Goal: Navigation & Orientation: Find specific page/section

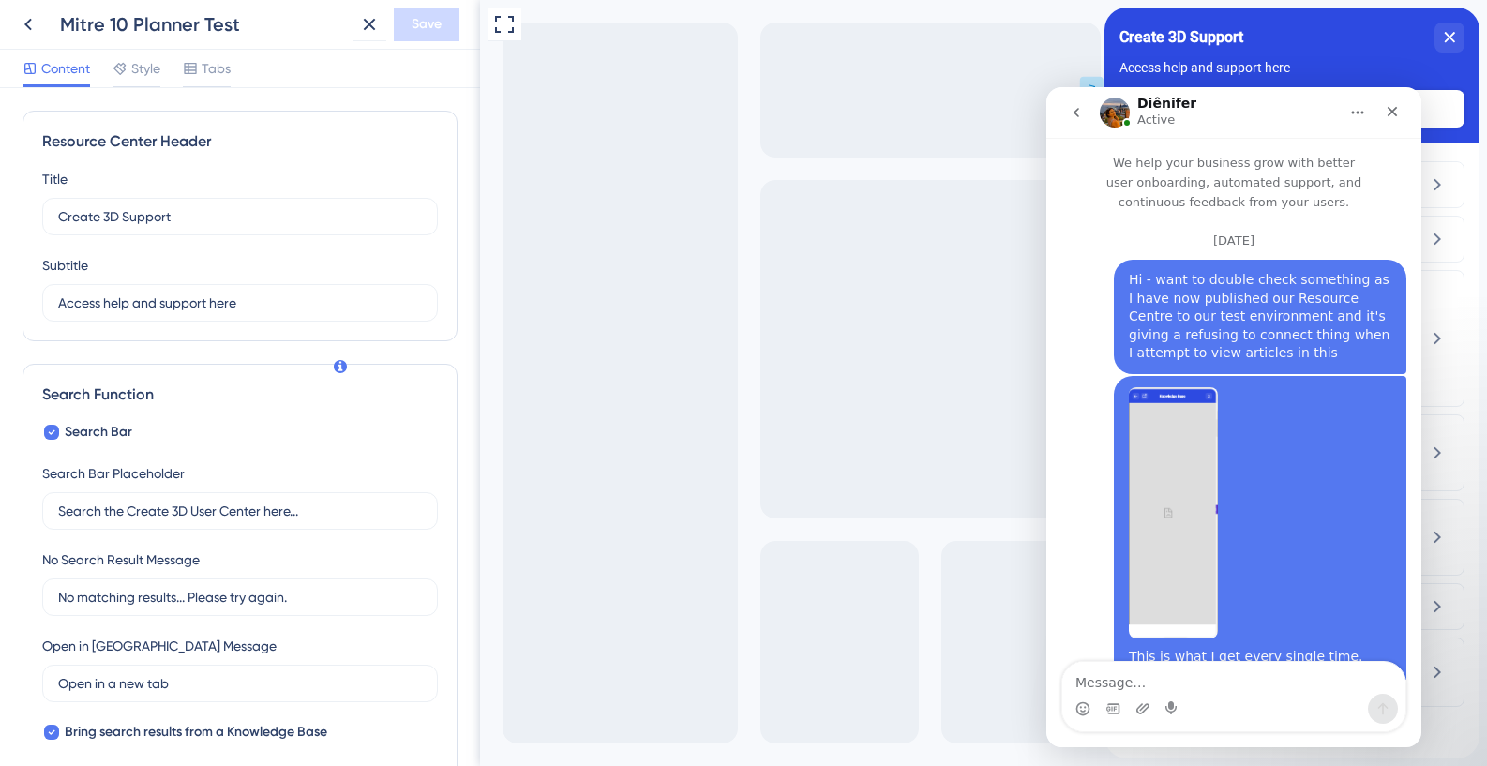
scroll to position [366, 0]
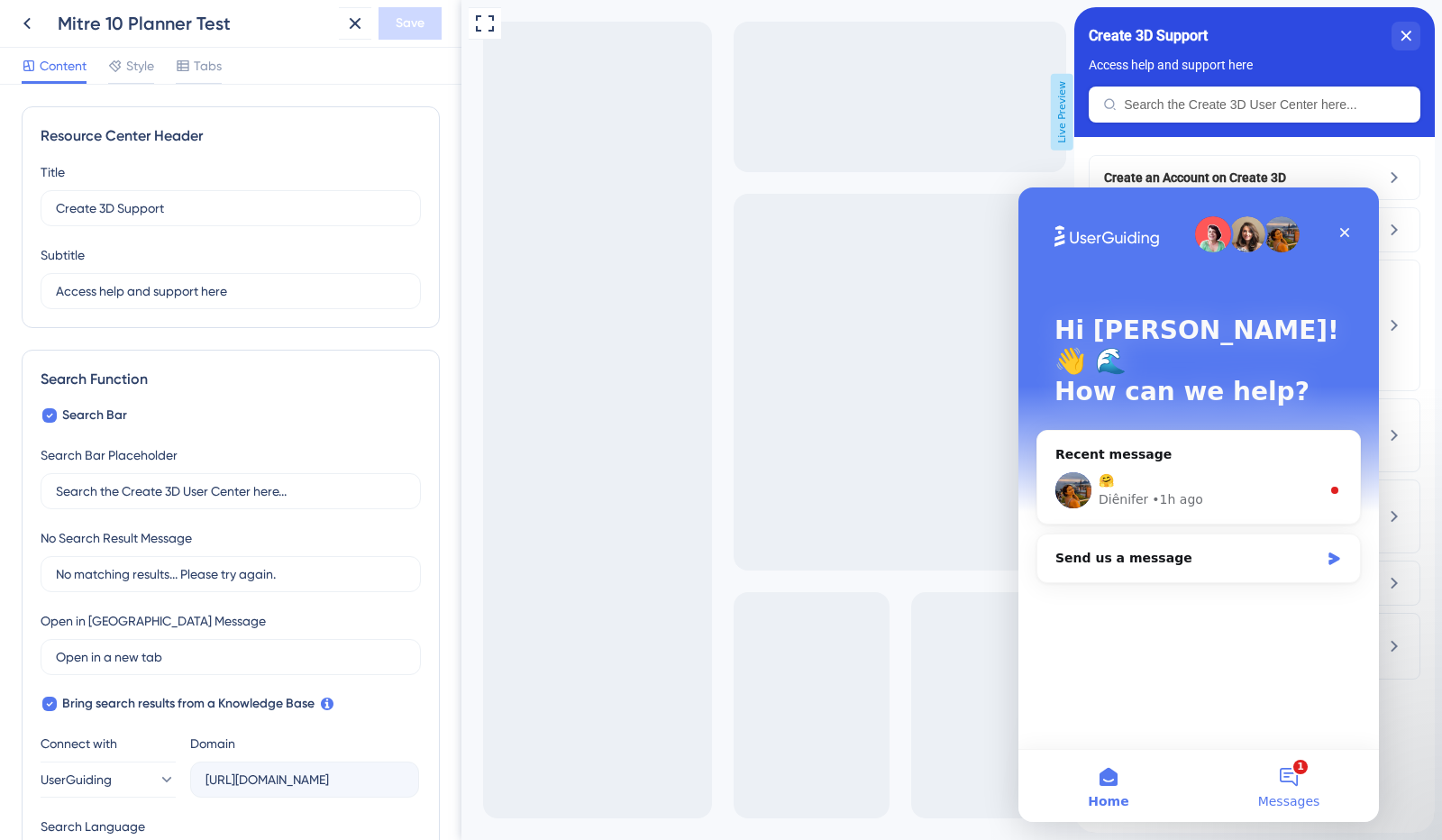
click at [1285, 772] on button "1 Messages" at bounding box center [1288, 785] width 180 height 72
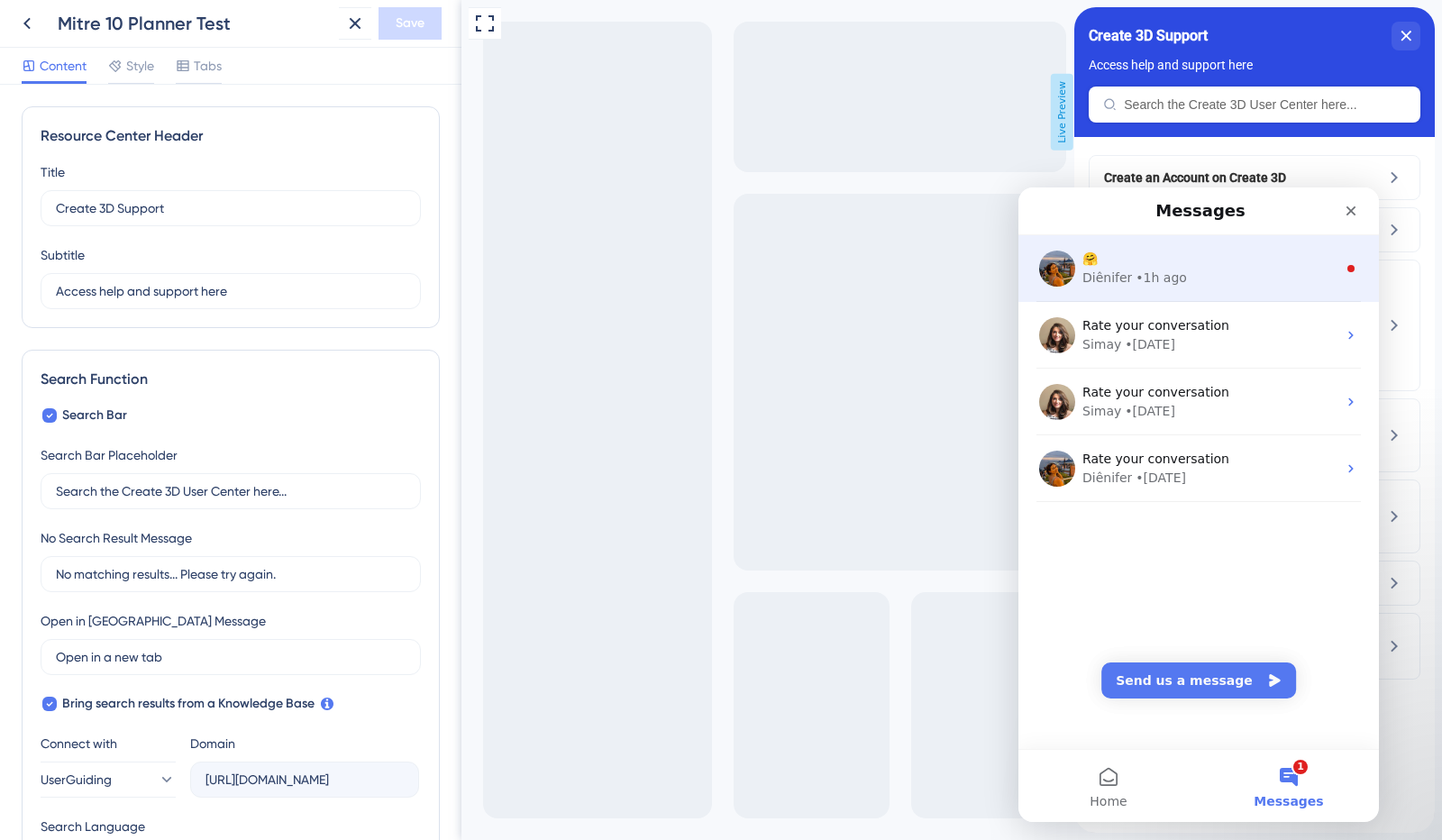
click at [1182, 271] on div "Diênifer • 1h ago" at bounding box center [1209, 278] width 254 height 19
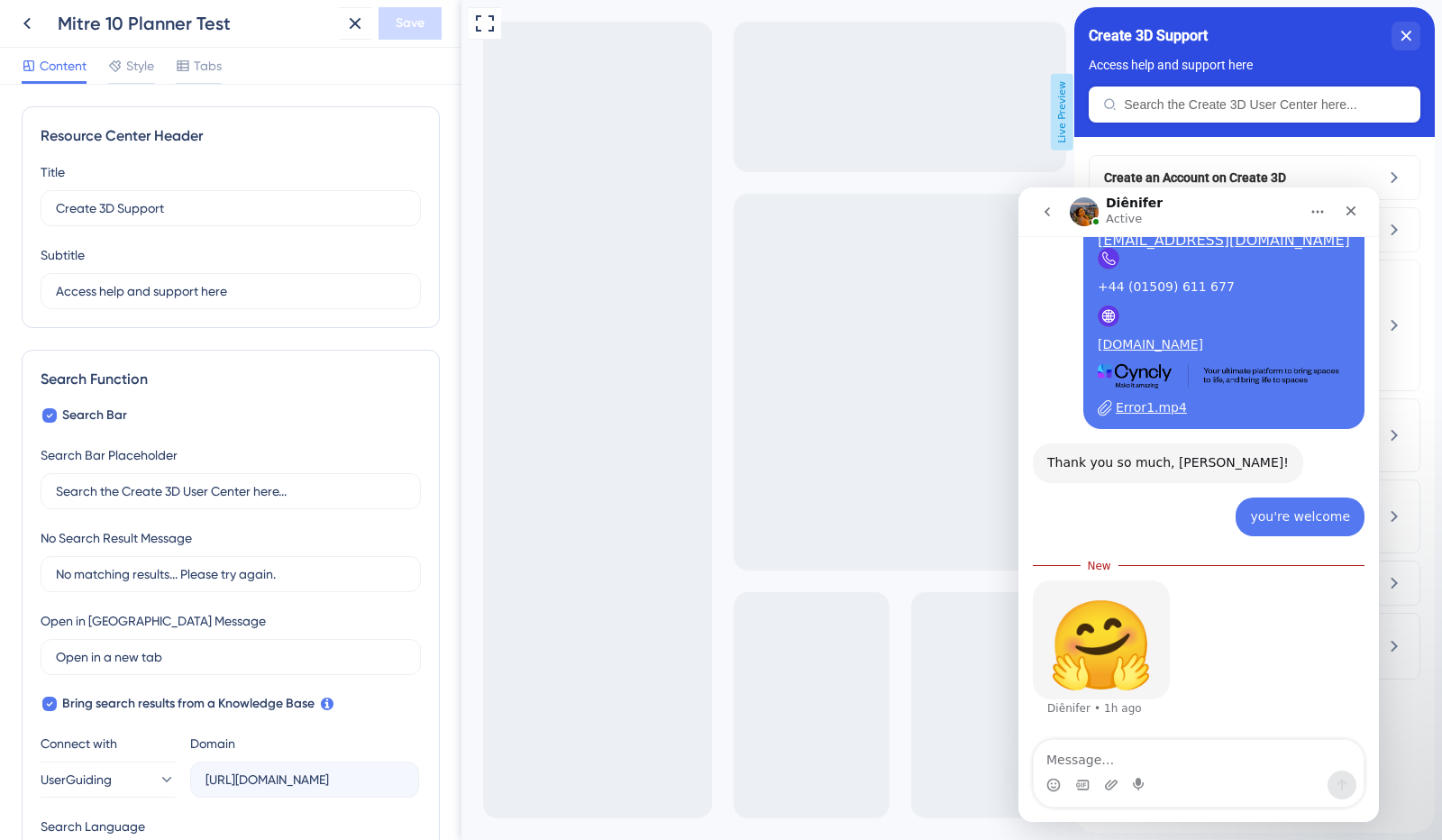
scroll to position [3212, 0]
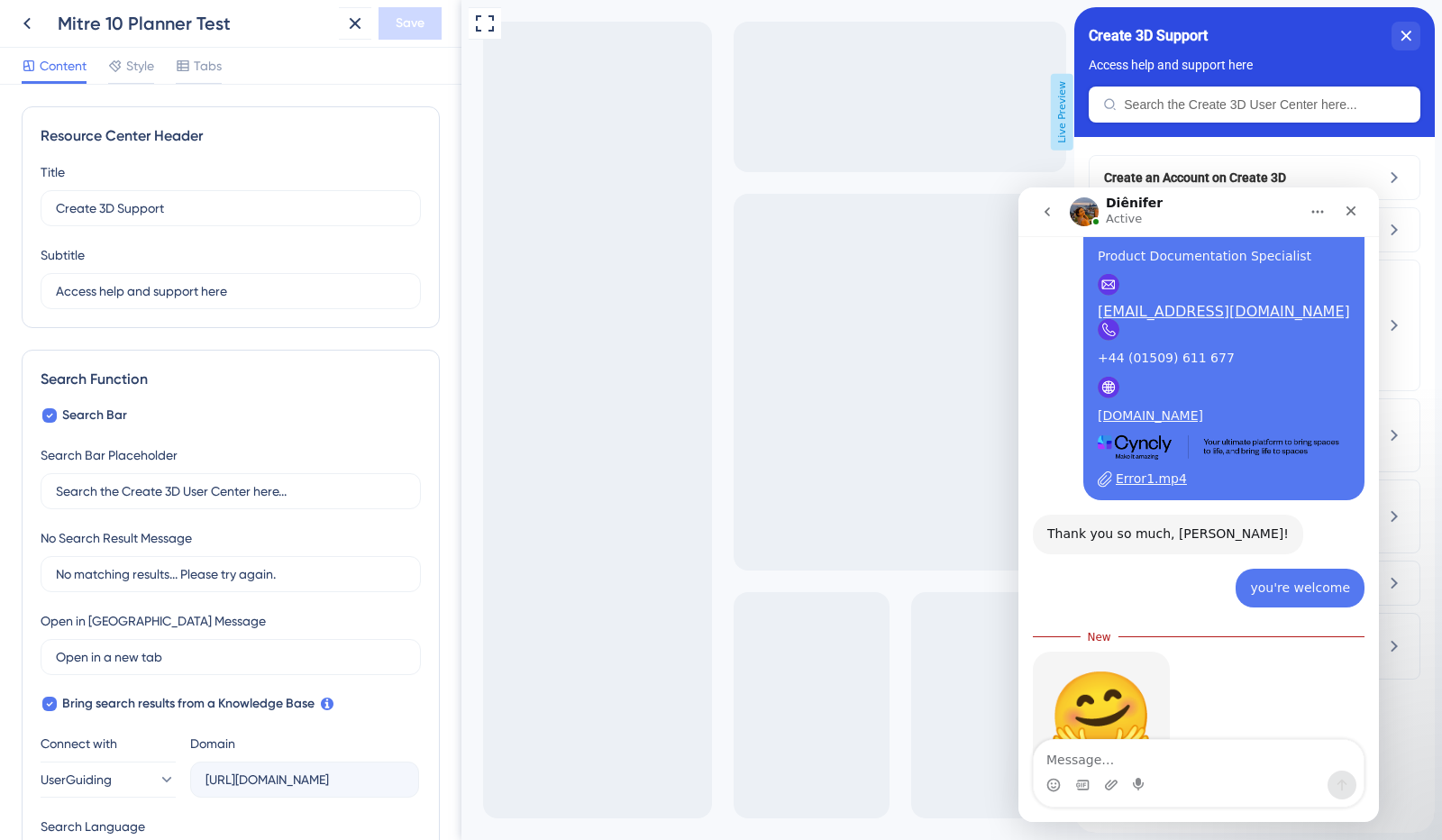
click at [1042, 209] on icon "go back" at bounding box center [1047, 211] width 14 height 14
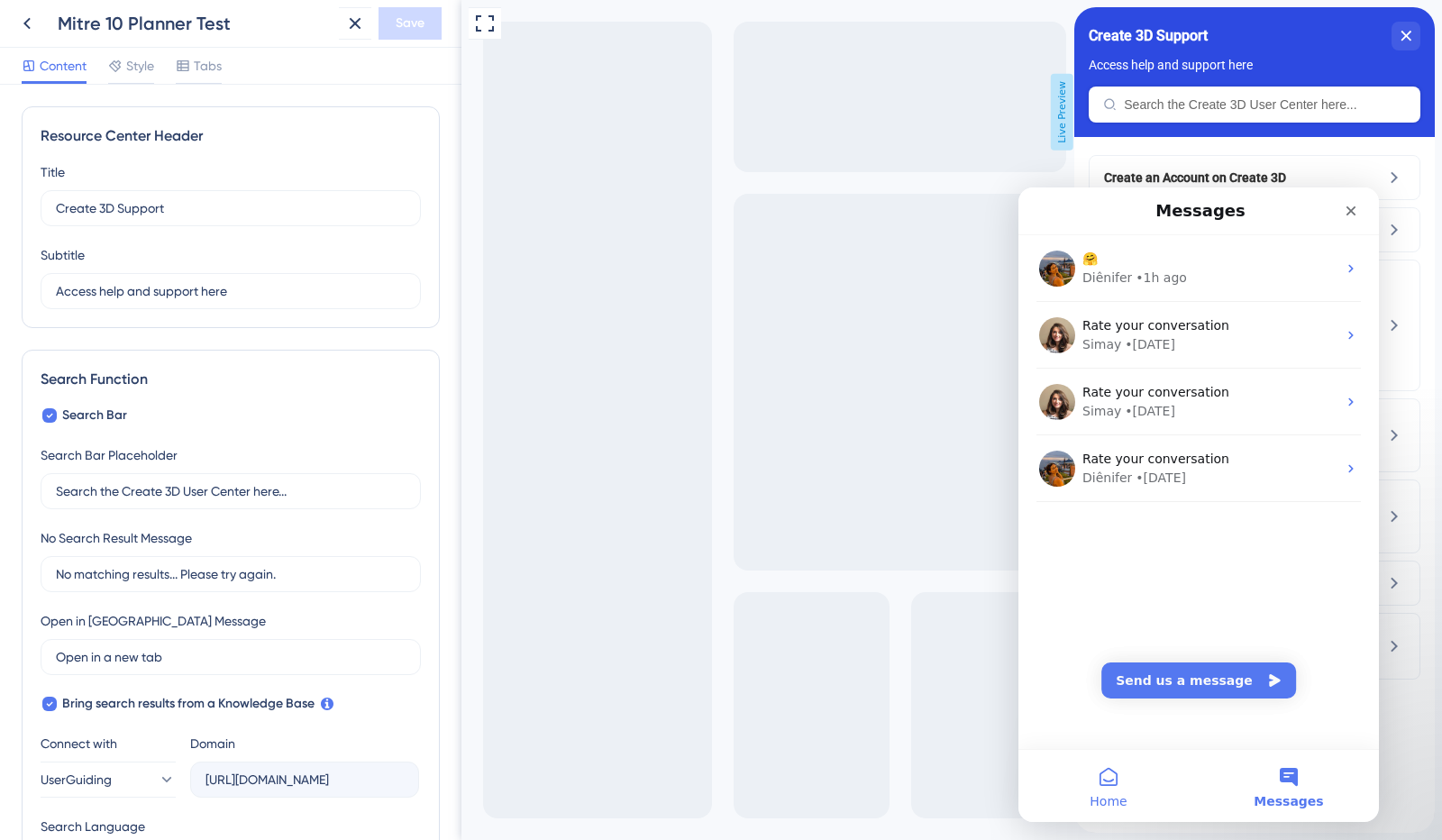
click at [1115, 789] on button "Home" at bounding box center [1107, 785] width 180 height 72
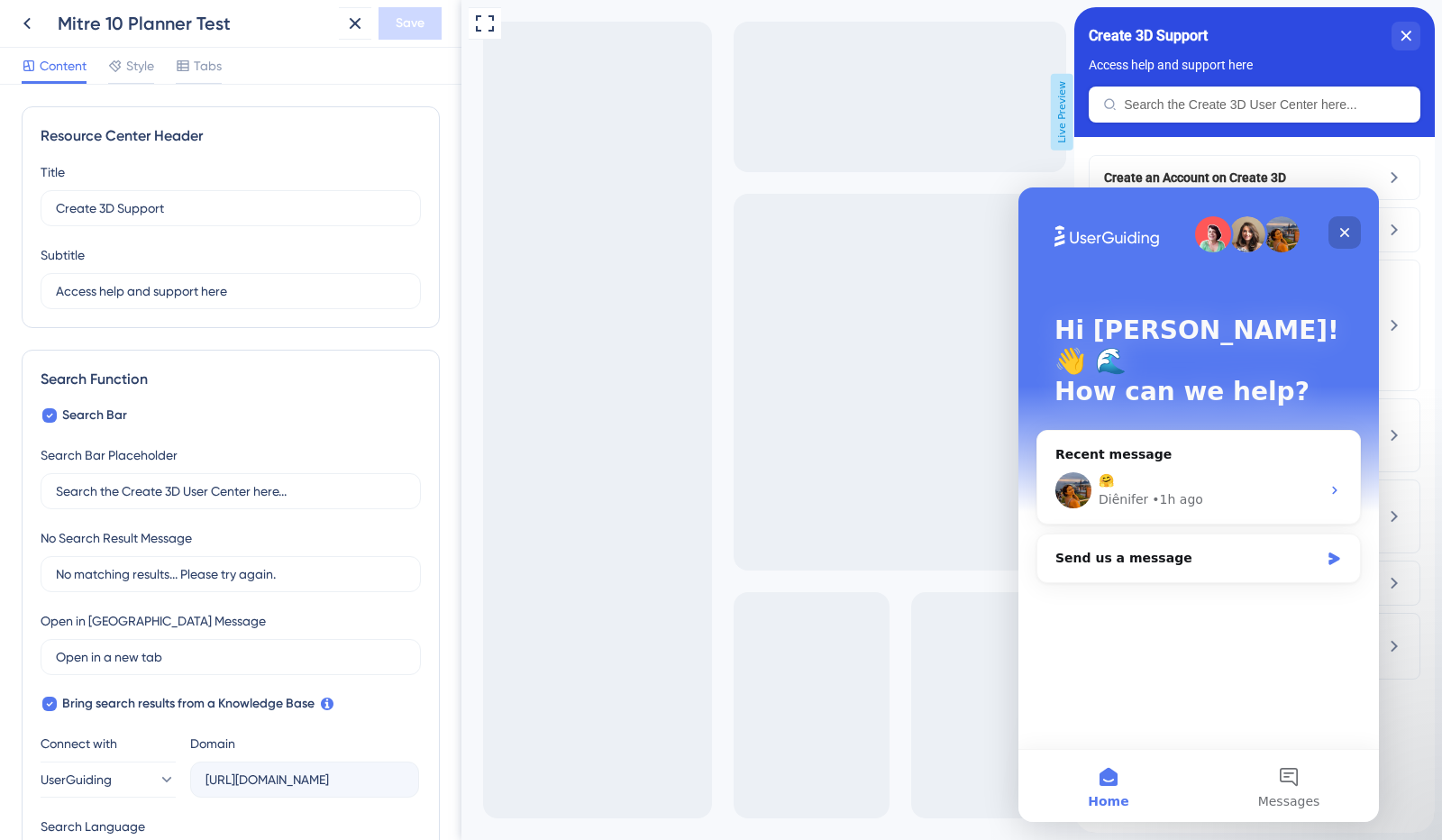
click at [1348, 232] on icon "Close" at bounding box center [1344, 232] width 14 height 14
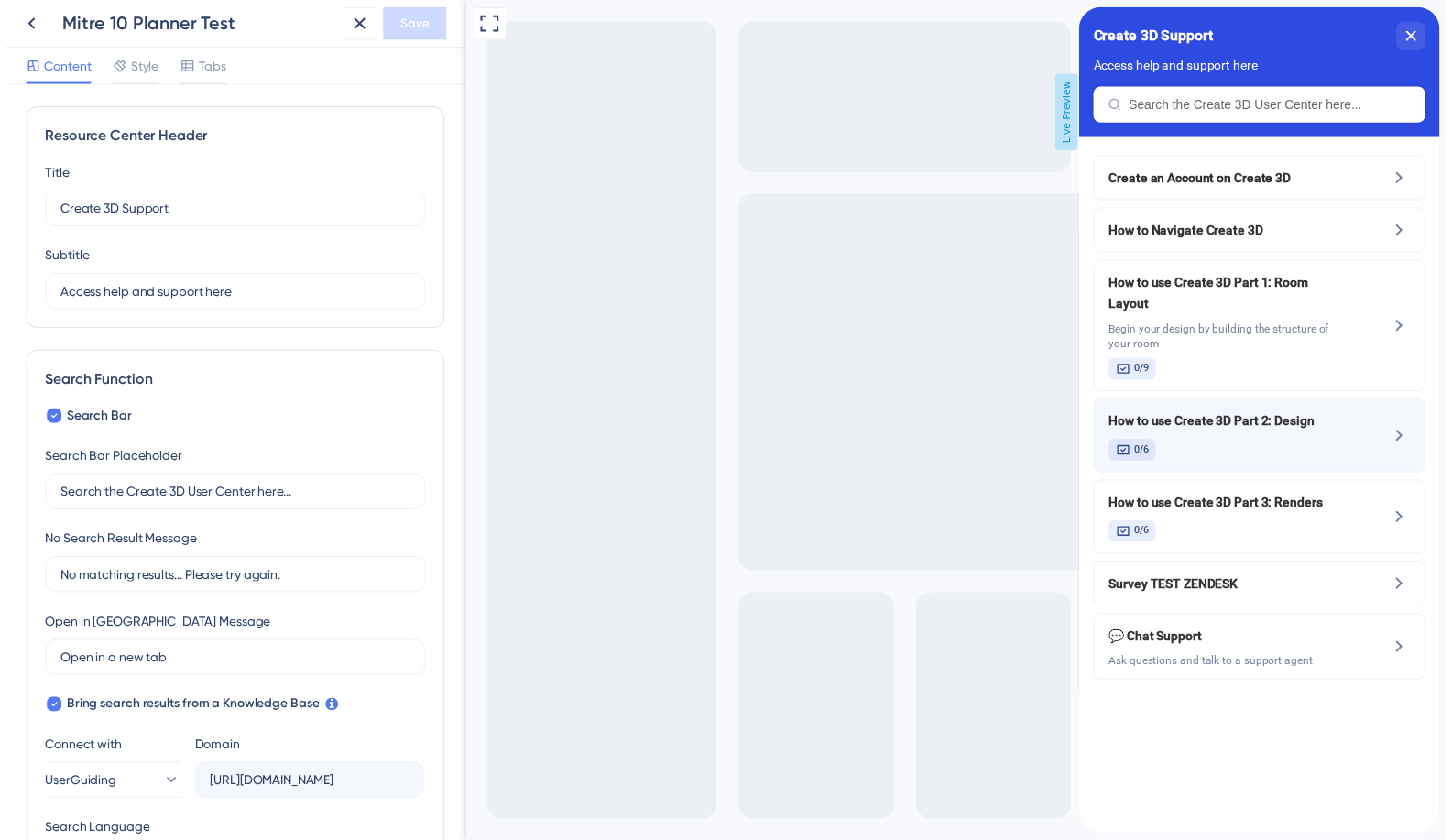
scroll to position [0, 0]
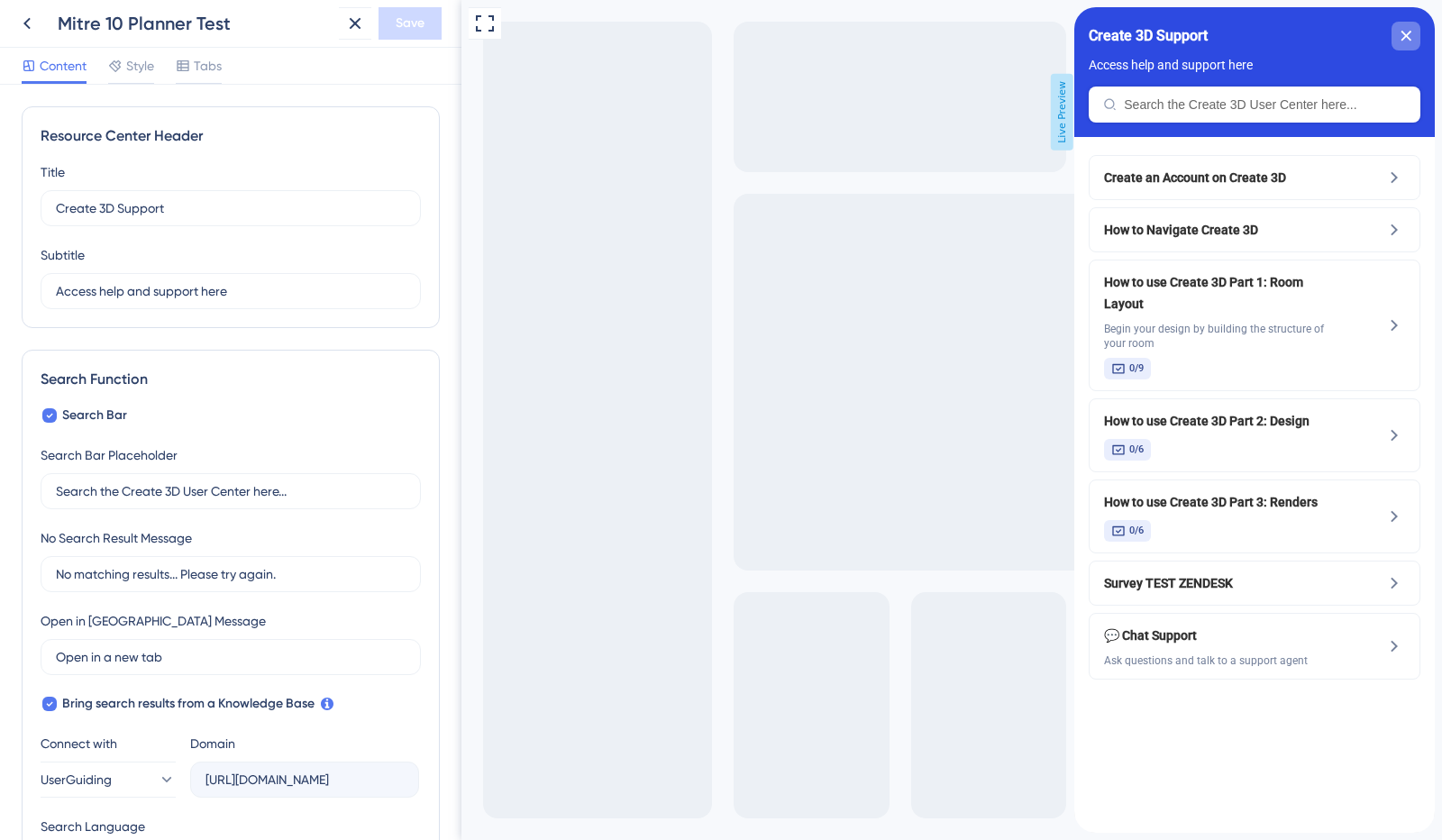
click at [1405, 34] on icon "close resource center" at bounding box center [1405, 36] width 11 height 11
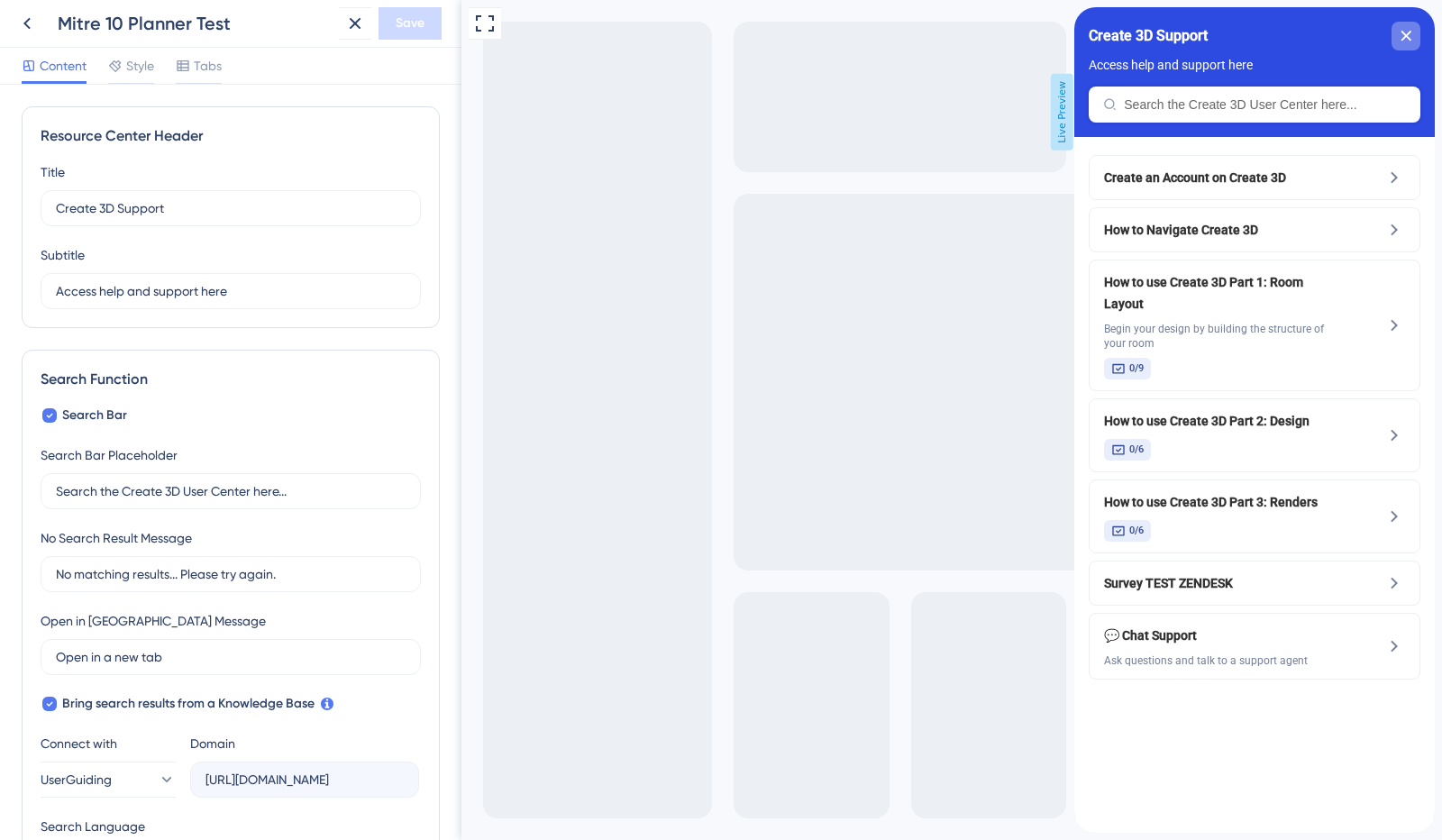
click at [1415, 33] on div "close resource center" at bounding box center [1405, 36] width 29 height 29
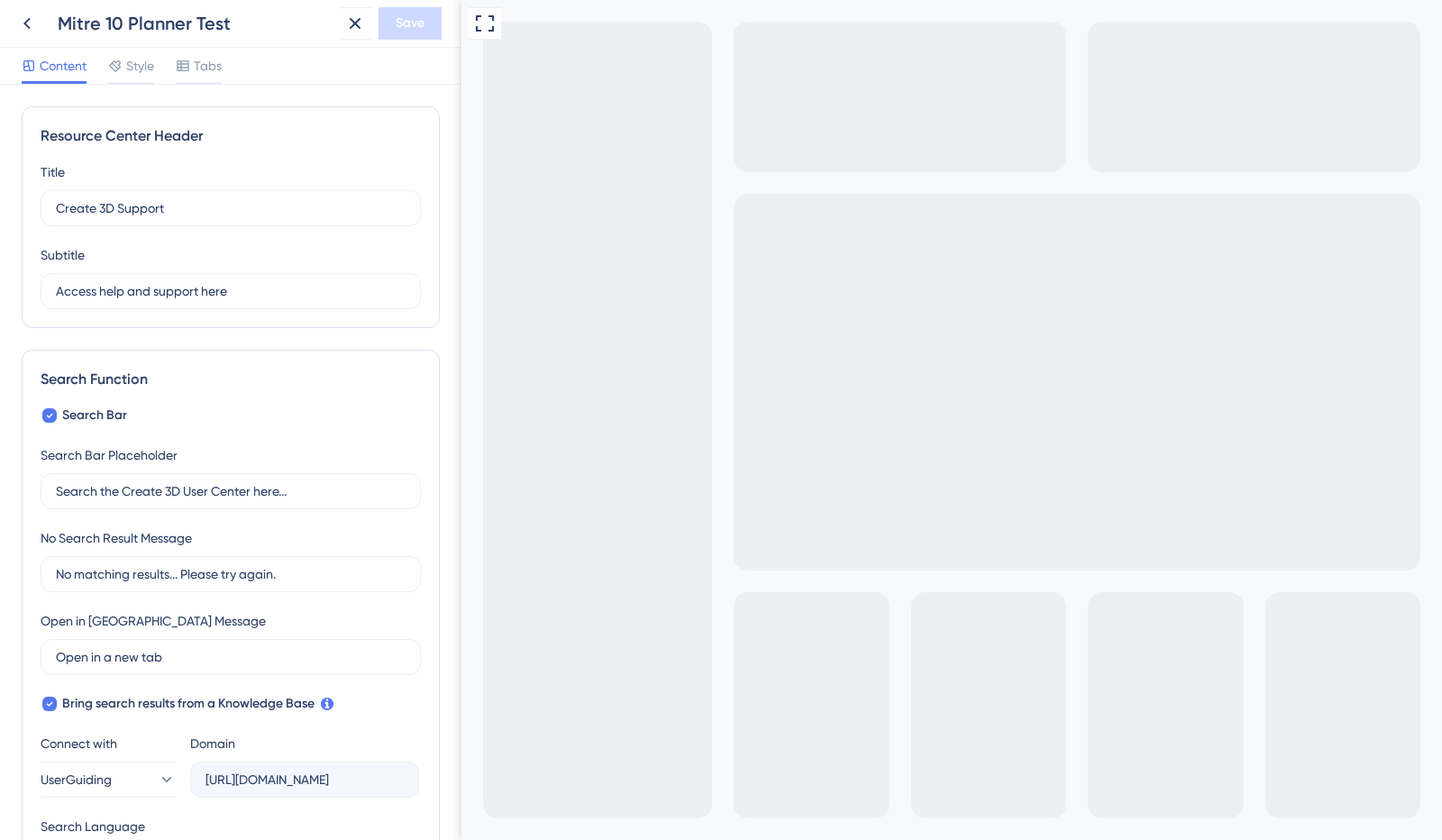
click at [25, 32] on icon at bounding box center [27, 23] width 21 height 21
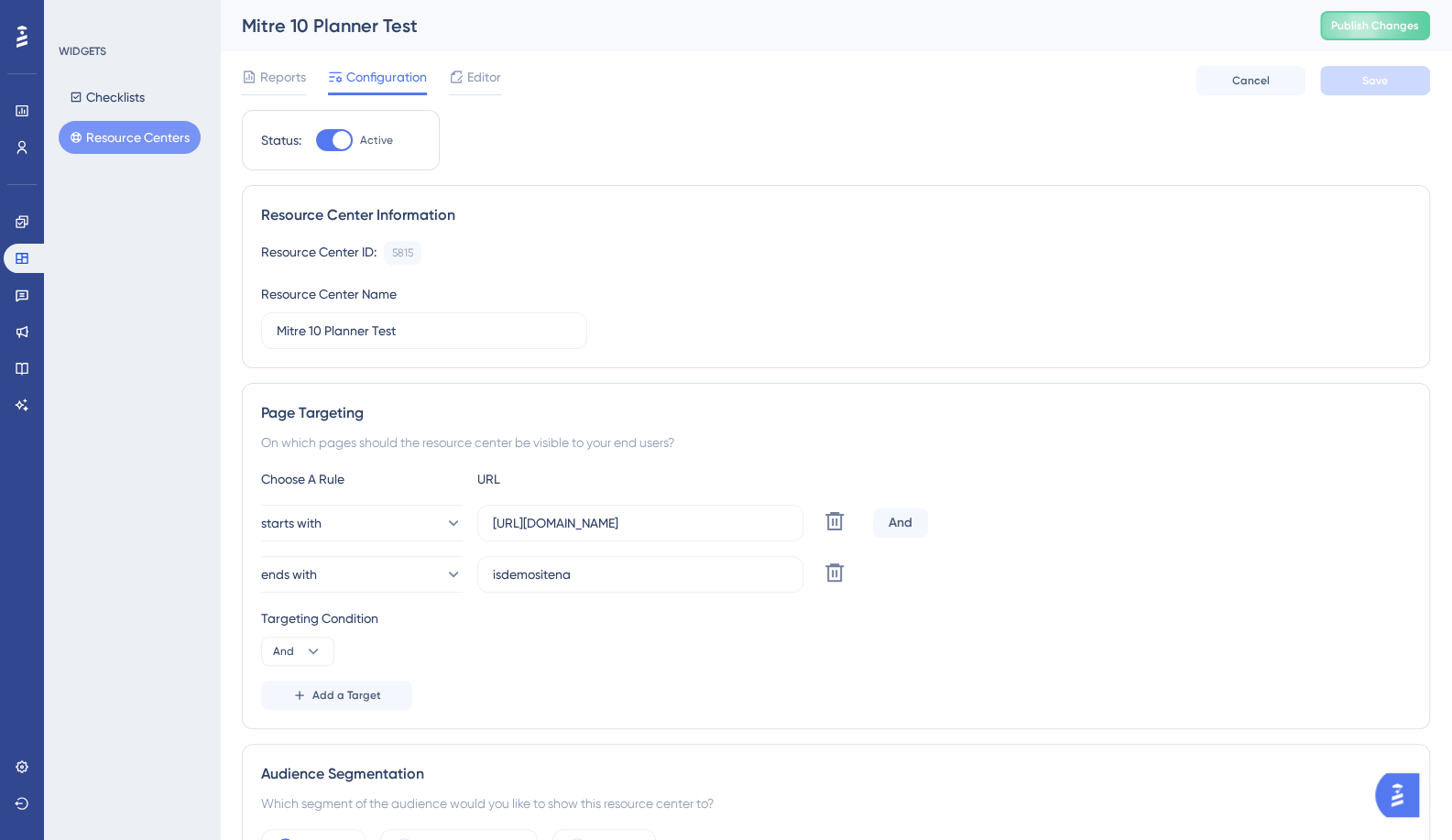
click at [1412, 782] on img "Open AI Assistant Launcher" at bounding box center [1397, 795] width 33 height 33
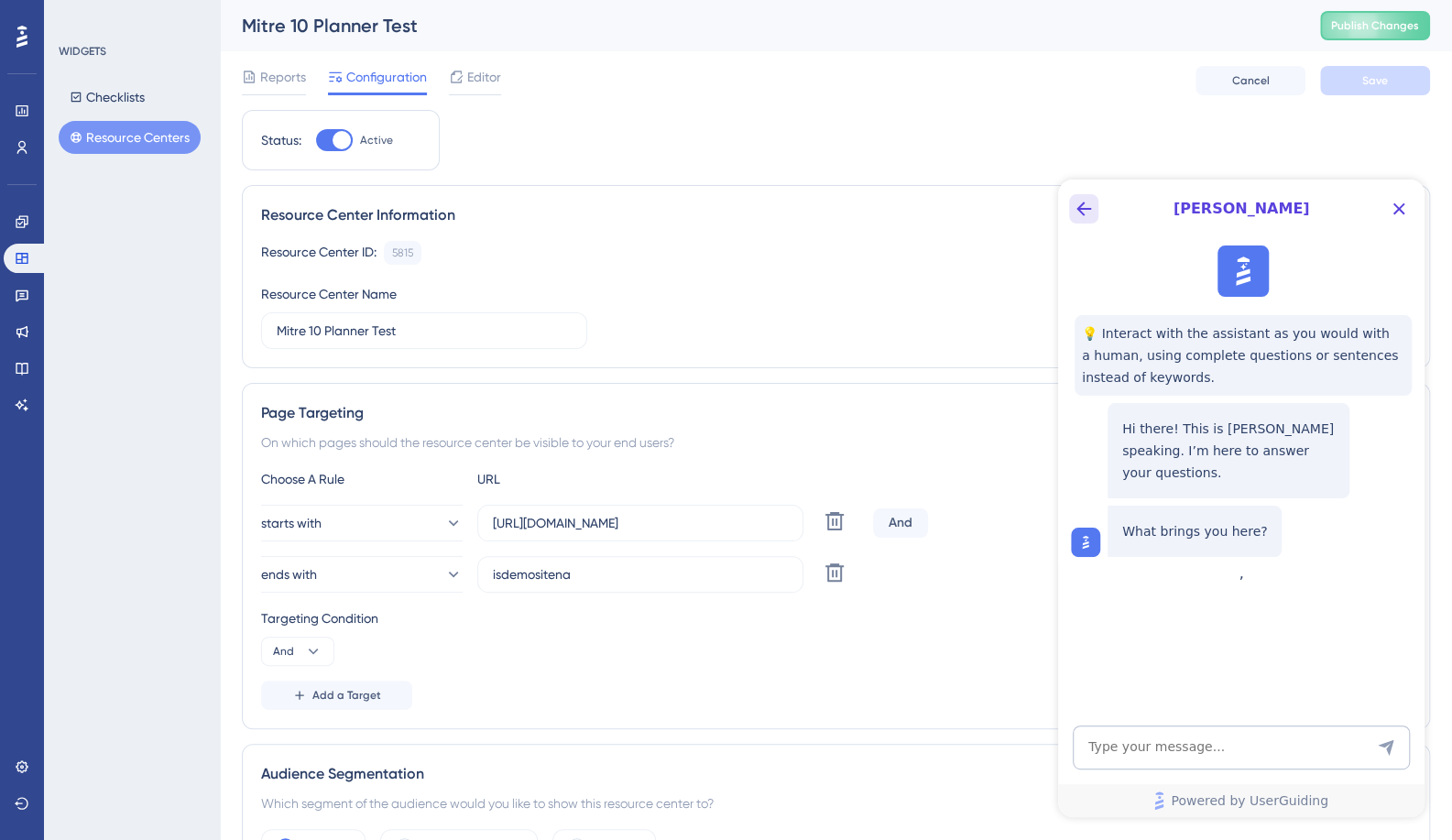
click at [1076, 199] on icon "Back Button" at bounding box center [1084, 208] width 21 height 21
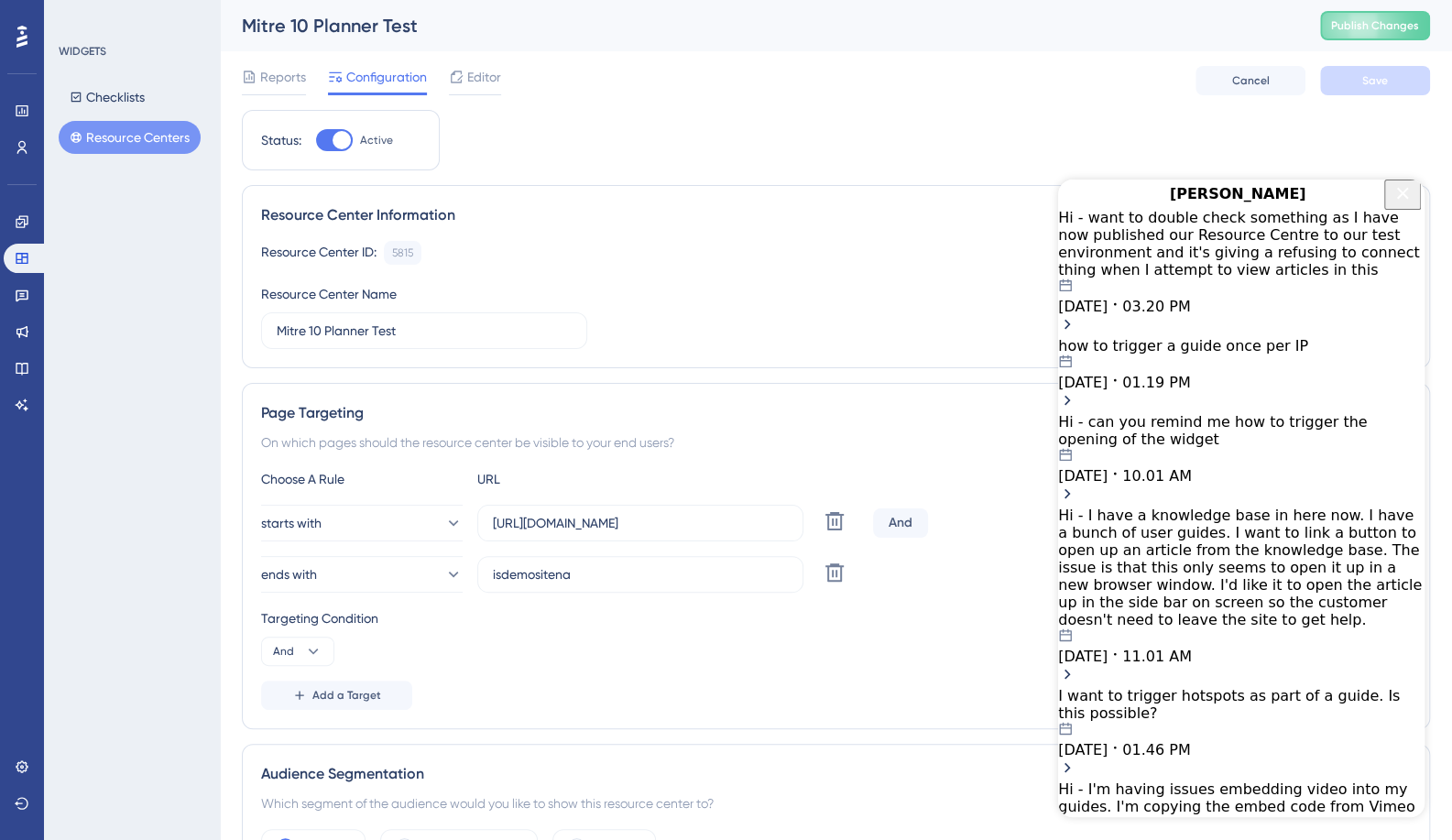
click at [1400, 198] on icon "Close Button" at bounding box center [1403, 192] width 12 height 12
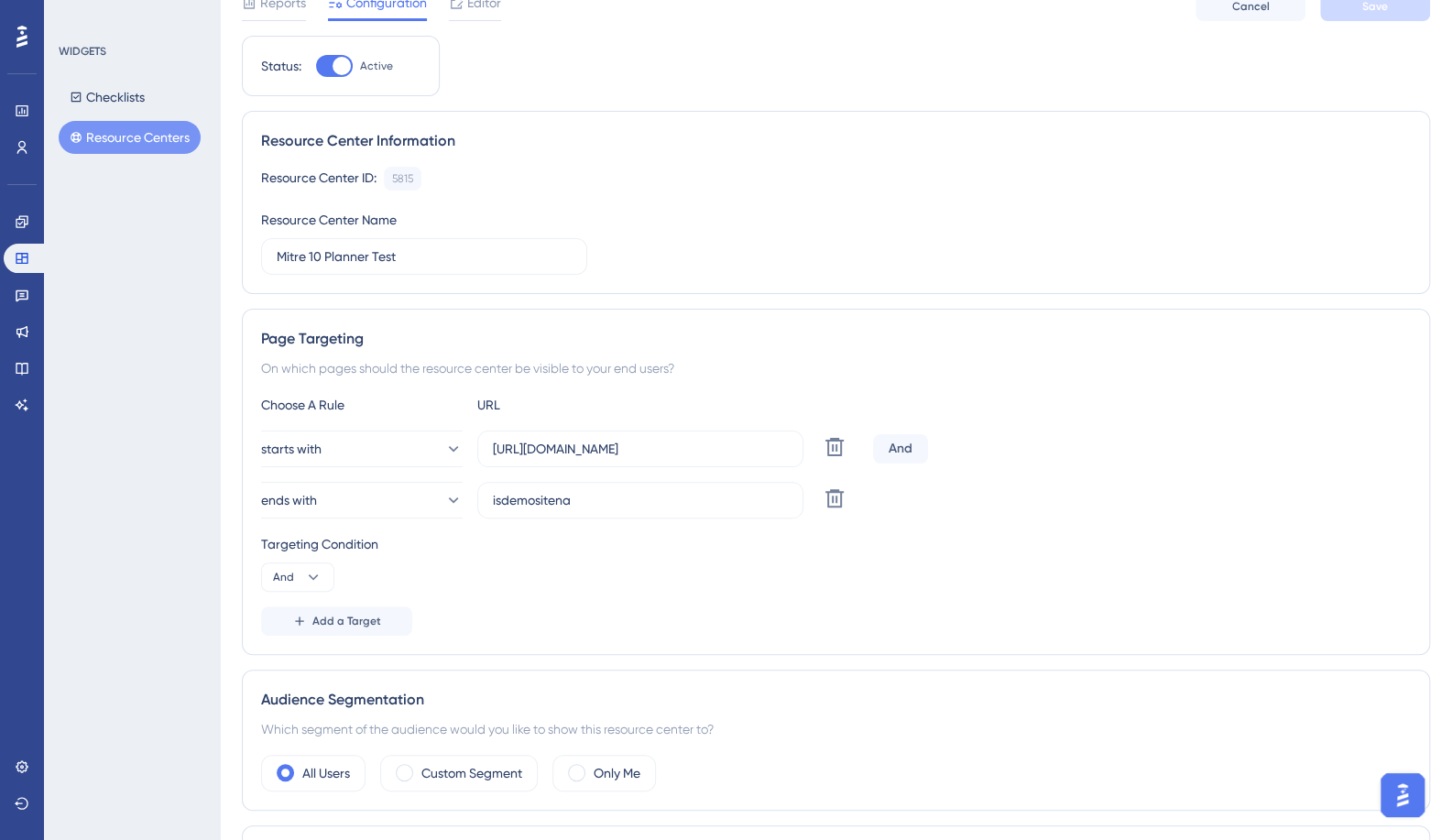
scroll to position [92, 0]
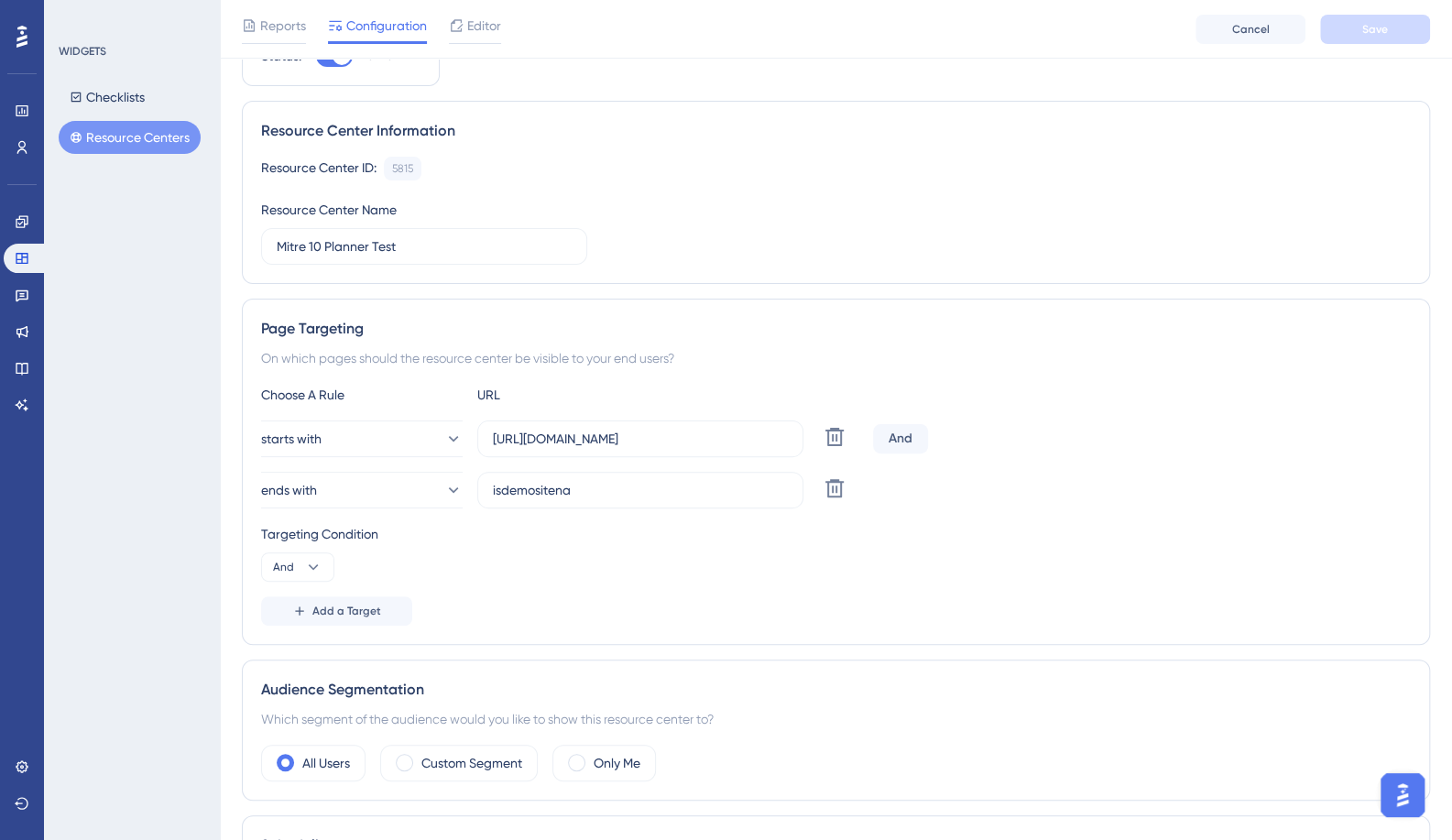
click at [1413, 813] on button "Open AI Assistant Launcher" at bounding box center [1402, 794] width 44 height 44
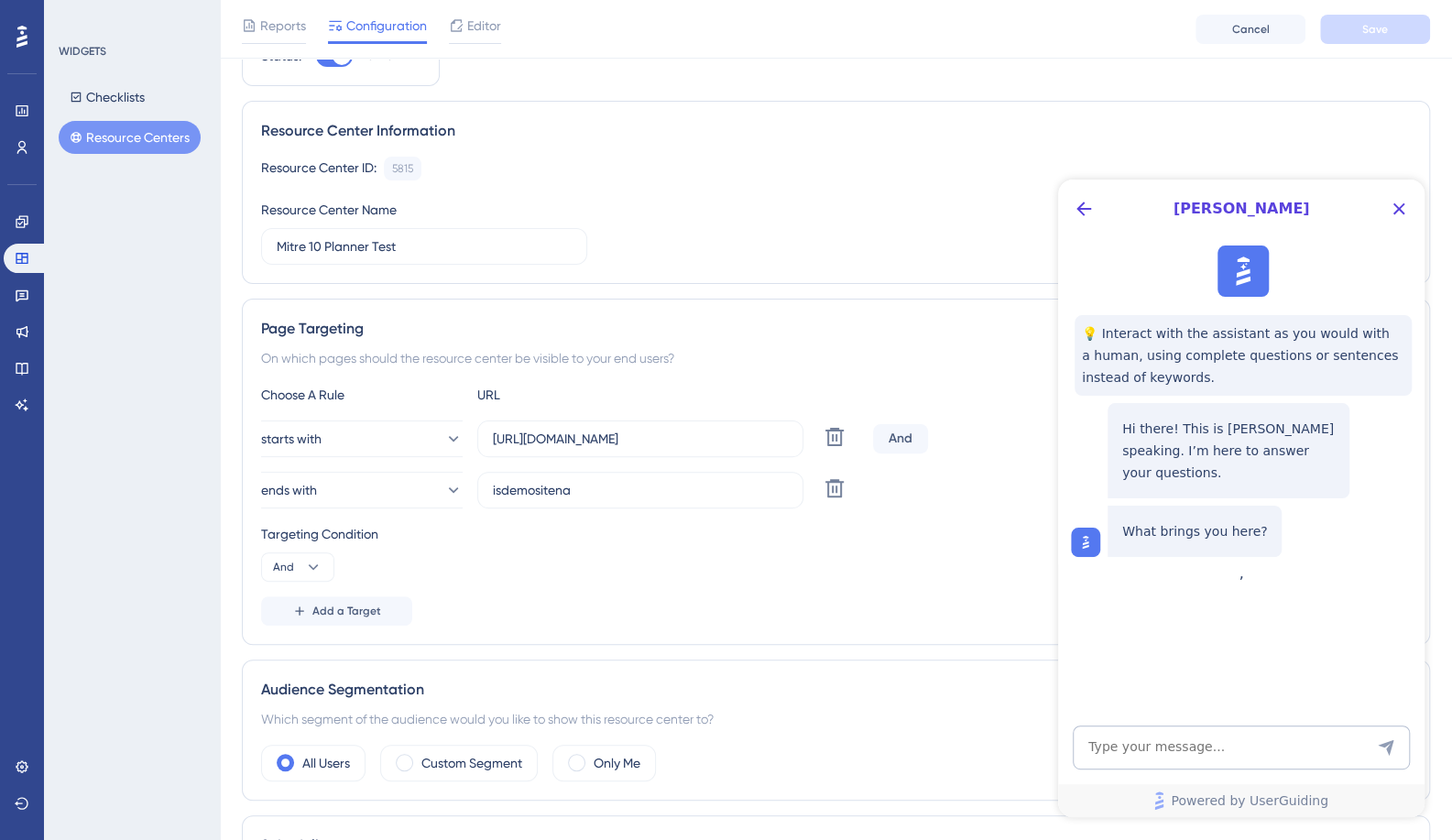
scroll to position [0, 0]
click at [1241, 264] on img at bounding box center [1242, 271] width 40 height 40
click at [1073, 214] on icon "Back Button" at bounding box center [1084, 208] width 21 height 21
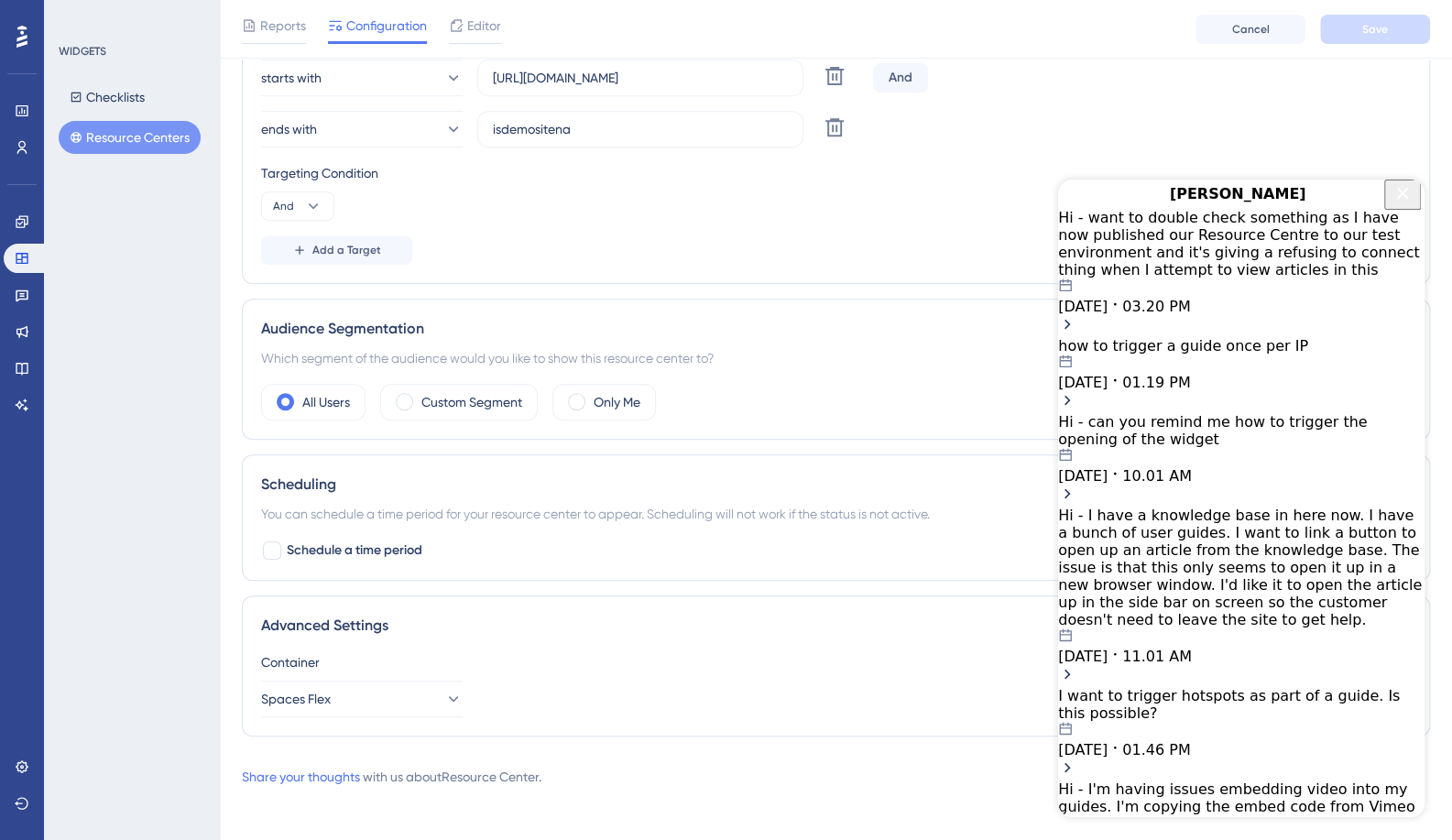
scroll to position [454, 0]
click at [1404, 204] on icon "Close Button" at bounding box center [1402, 193] width 21 height 21
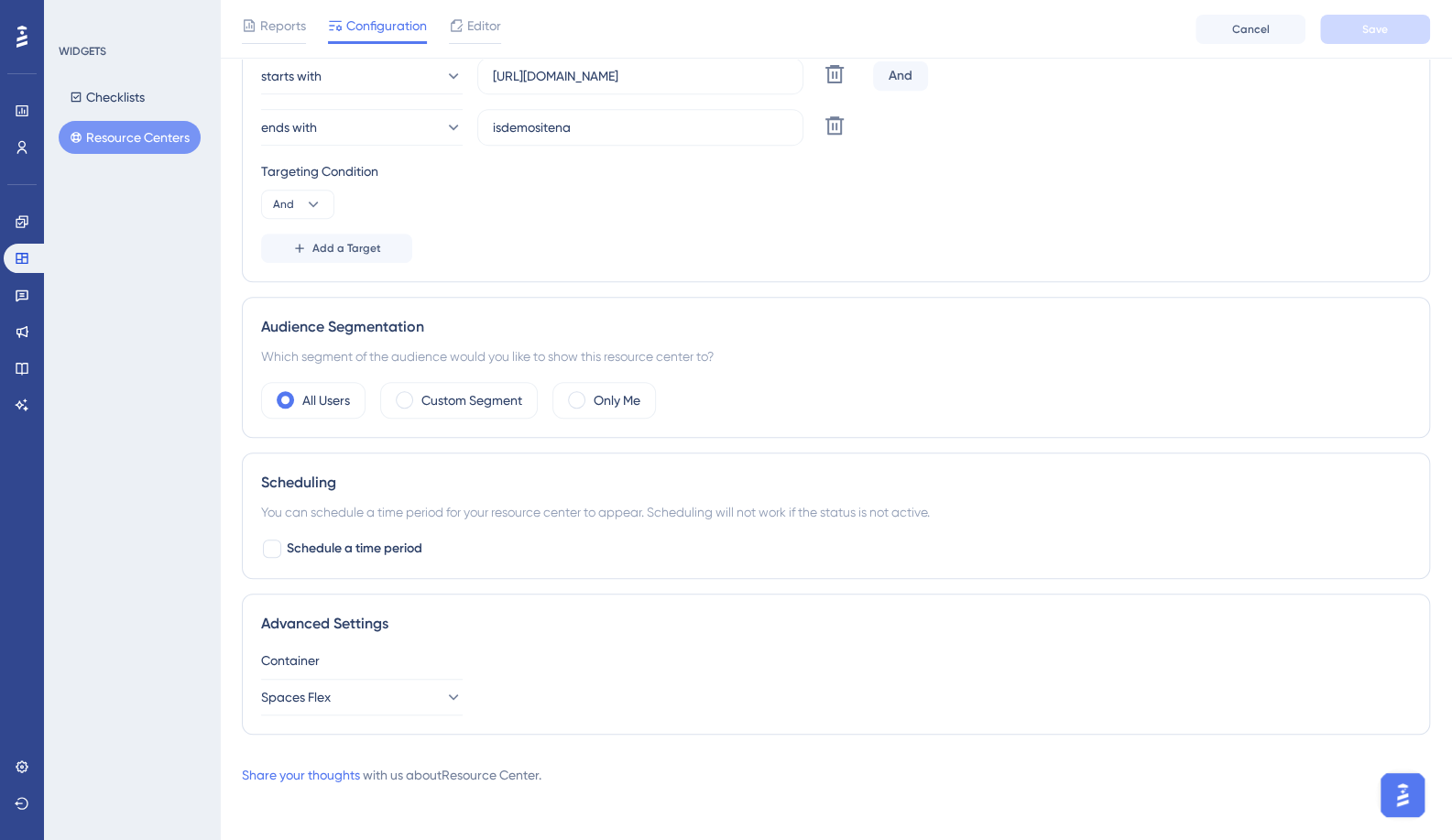
scroll to position [0, 0]
